Goal: Navigation & Orientation: Find specific page/section

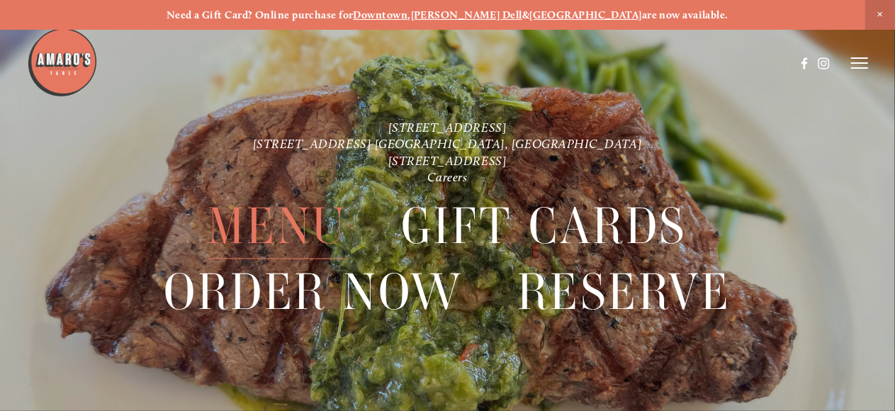
click at [264, 226] on span "Menu" at bounding box center [278, 226] width 140 height 65
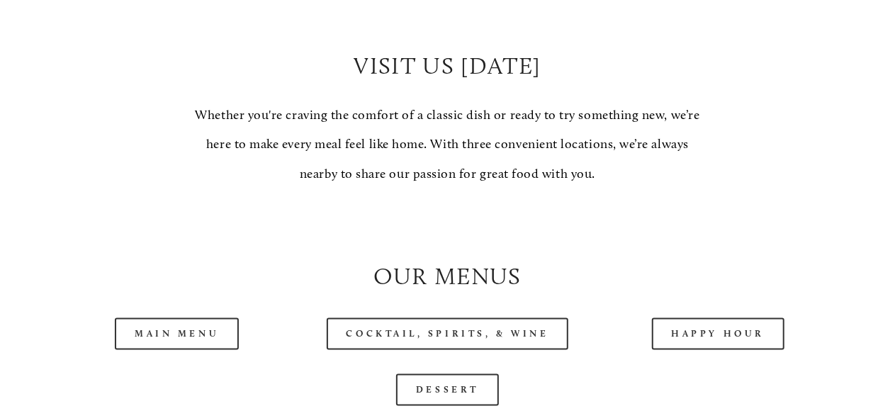
scroll to position [1134, 0]
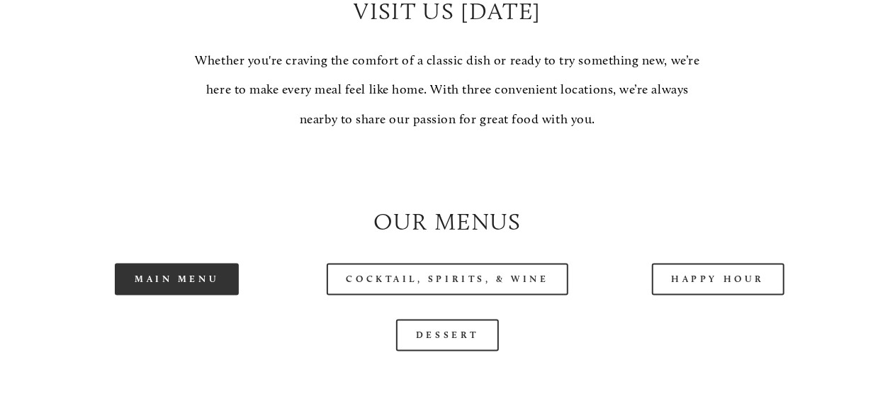
click at [162, 296] on link "Main Menu" at bounding box center [177, 280] width 124 height 32
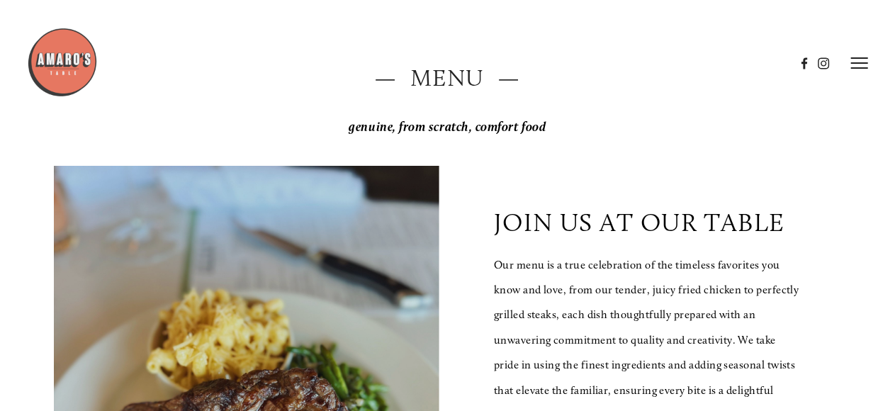
scroll to position [0, 0]
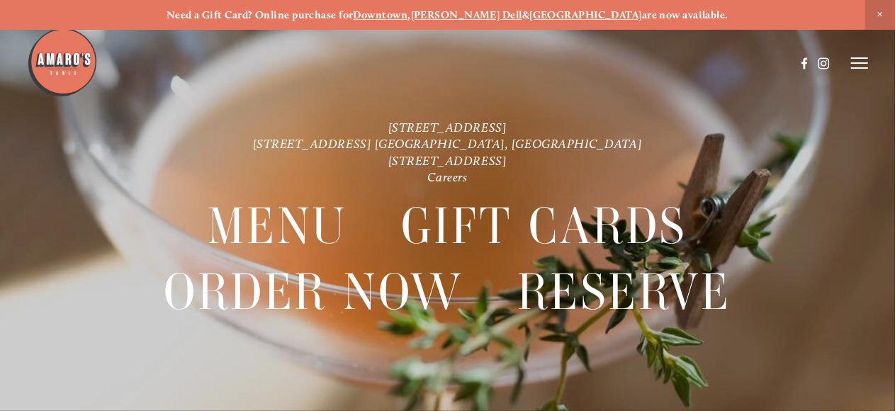
click at [862, 60] on icon at bounding box center [859, 63] width 17 height 13
click at [693, 62] on span "Visit" at bounding box center [703, 63] width 21 height 12
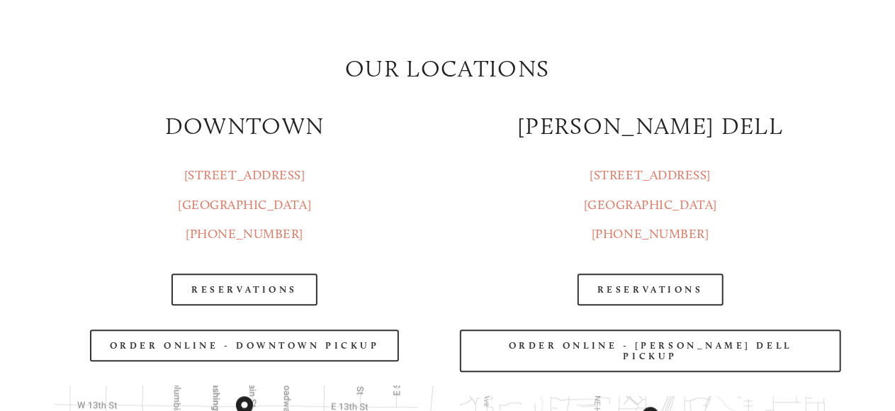
scroll to position [1418, 0]
